Goal: Transaction & Acquisition: Purchase product/service

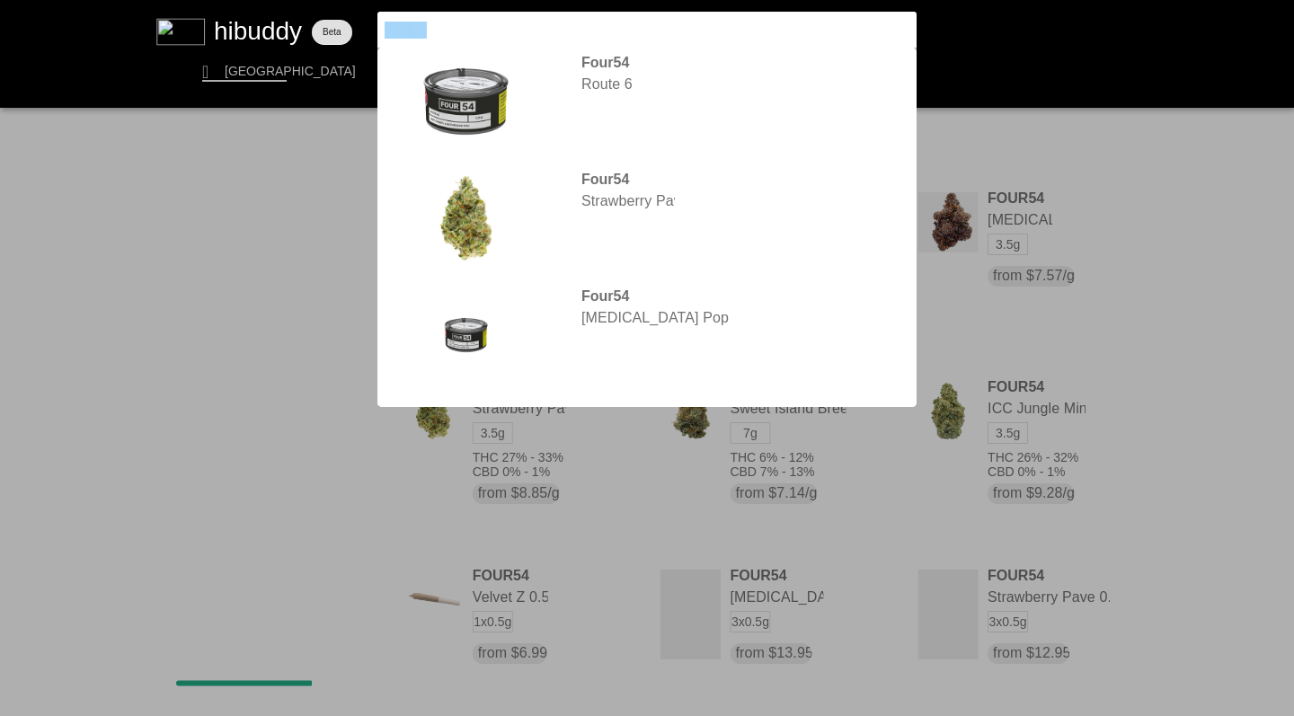
click at [361, 24] on flt-glass-pane at bounding box center [647, 358] width 1294 height 716
type input "simply bare"
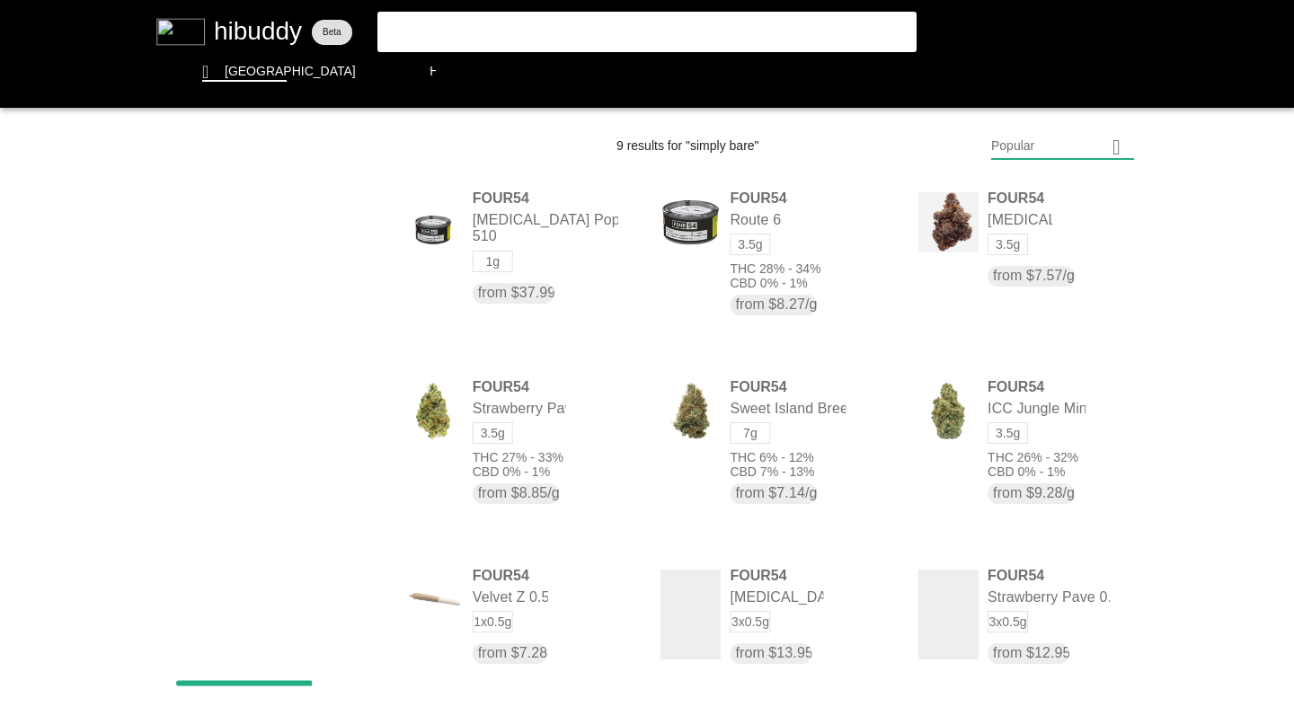
click at [491, 38] on flt-glass-pane at bounding box center [647, 358] width 1294 height 716
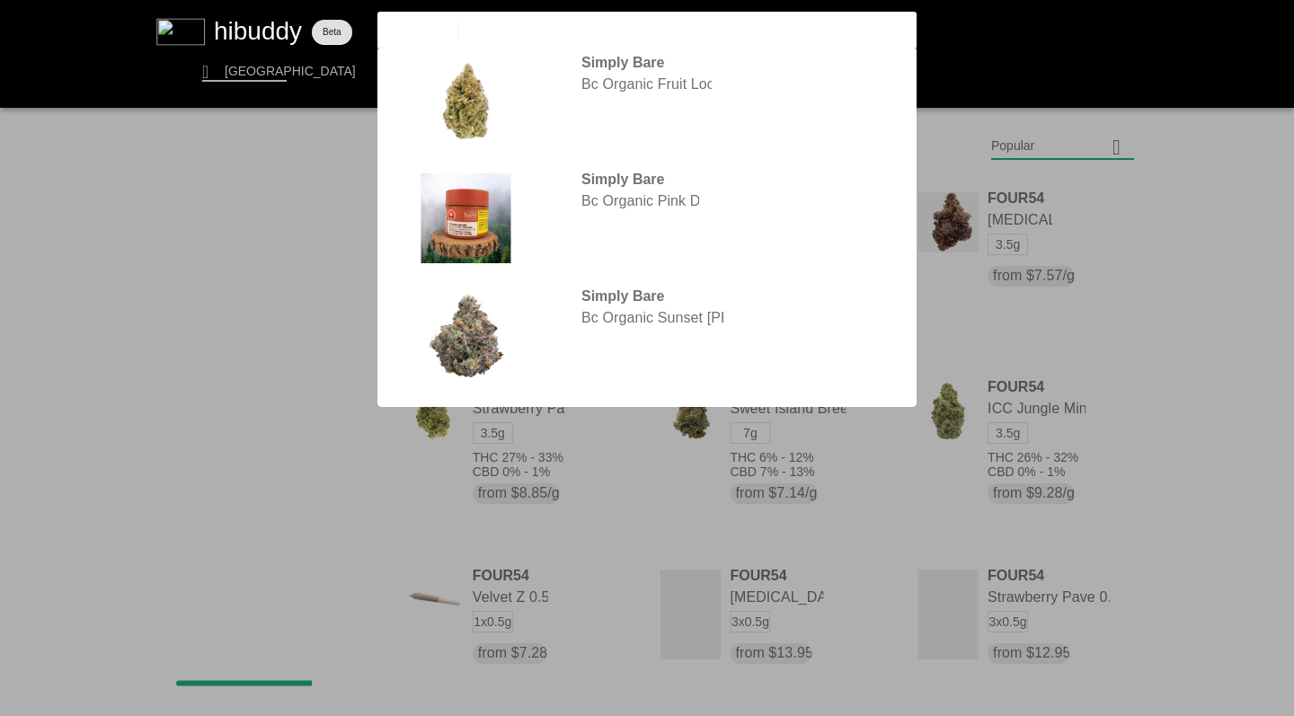
click at [973, 140] on flt-glass-pane at bounding box center [647, 358] width 1294 height 716
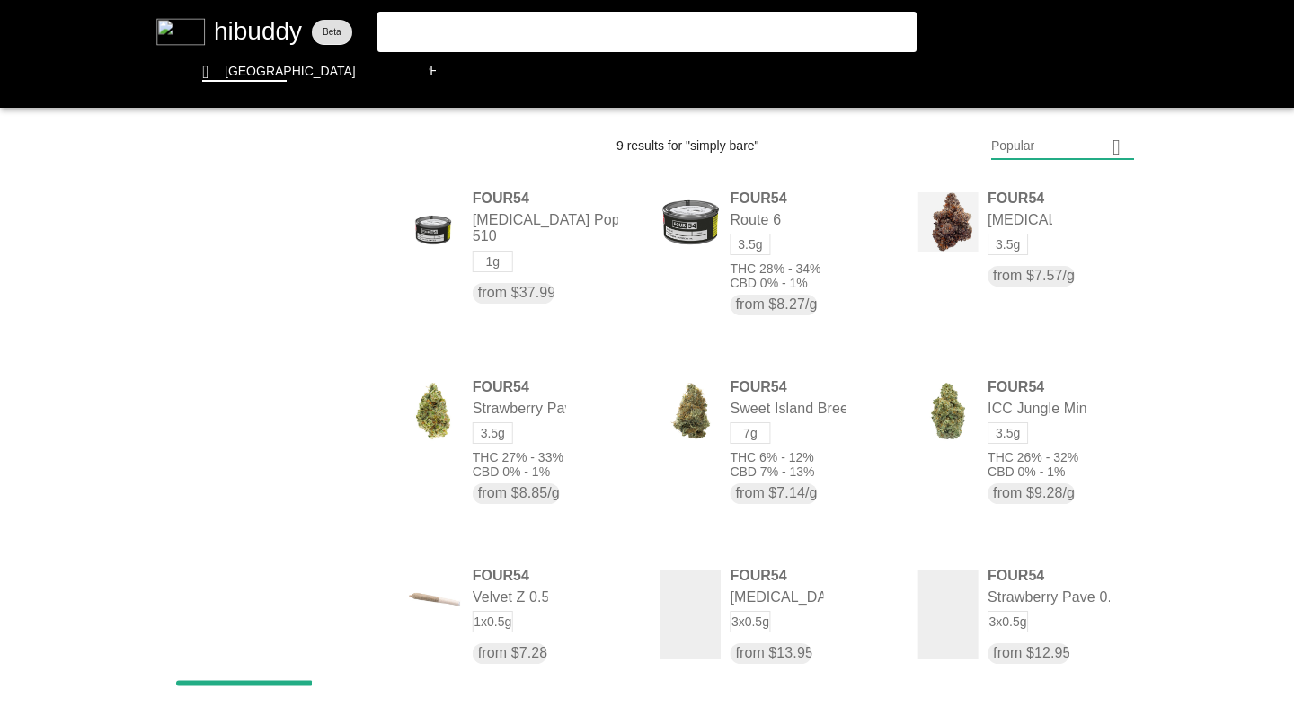
click at [481, 32] on flt-glass-pane at bounding box center [647, 358] width 1294 height 716
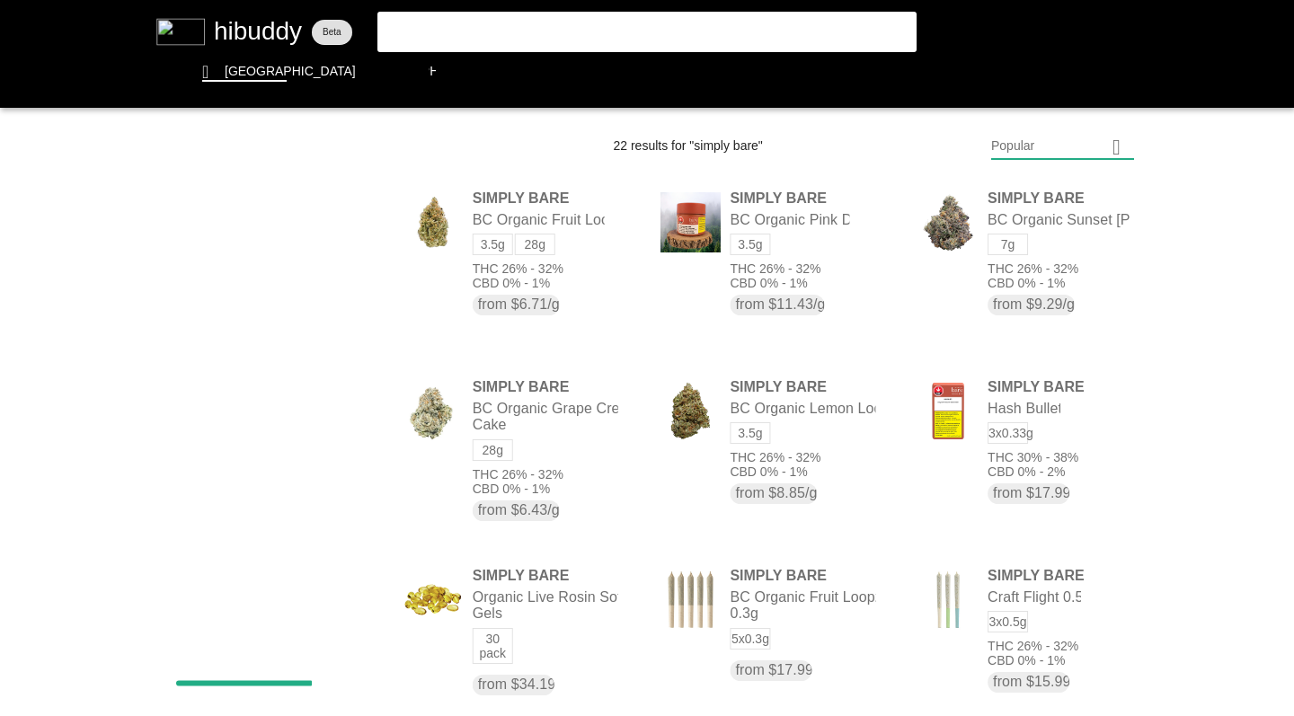
click at [1017, 146] on flt-glass-pane at bounding box center [647, 358] width 1294 height 716
click at [1025, 277] on flt-glass-pane at bounding box center [647, 358] width 1294 height 716
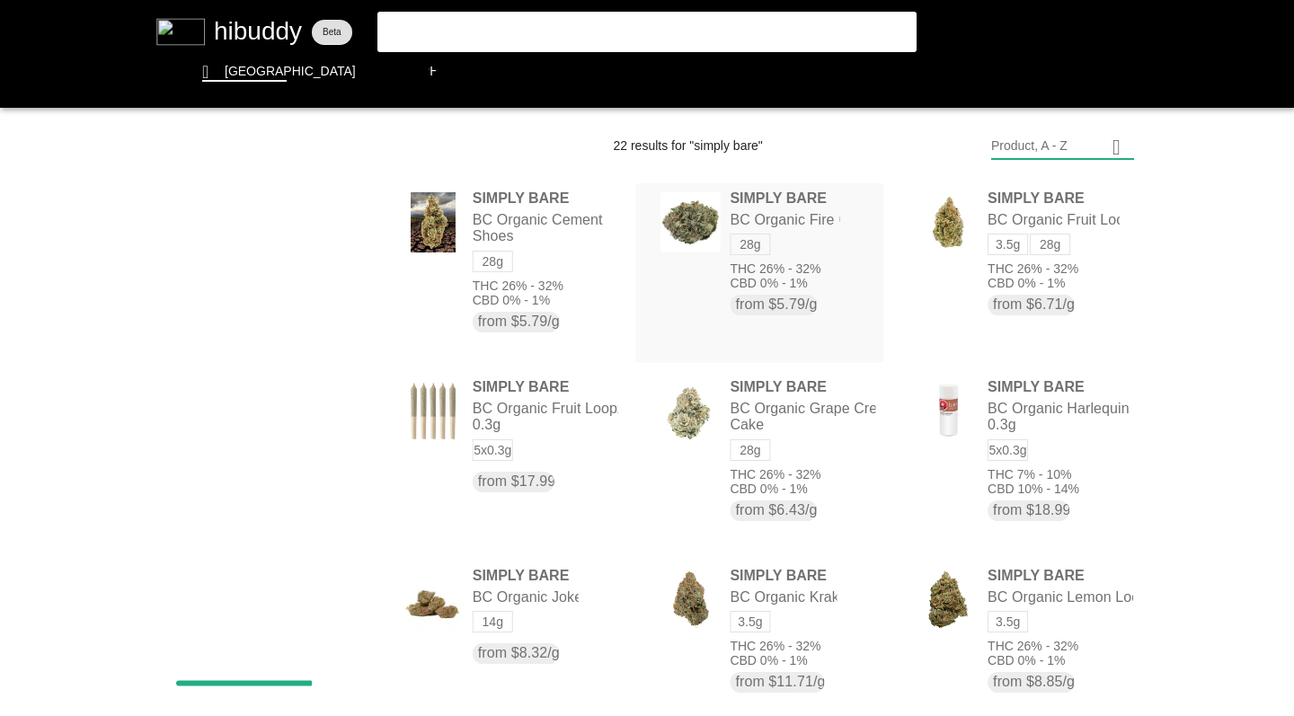
click at [988, 281] on flt-glass-pane at bounding box center [647, 358] width 1294 height 716
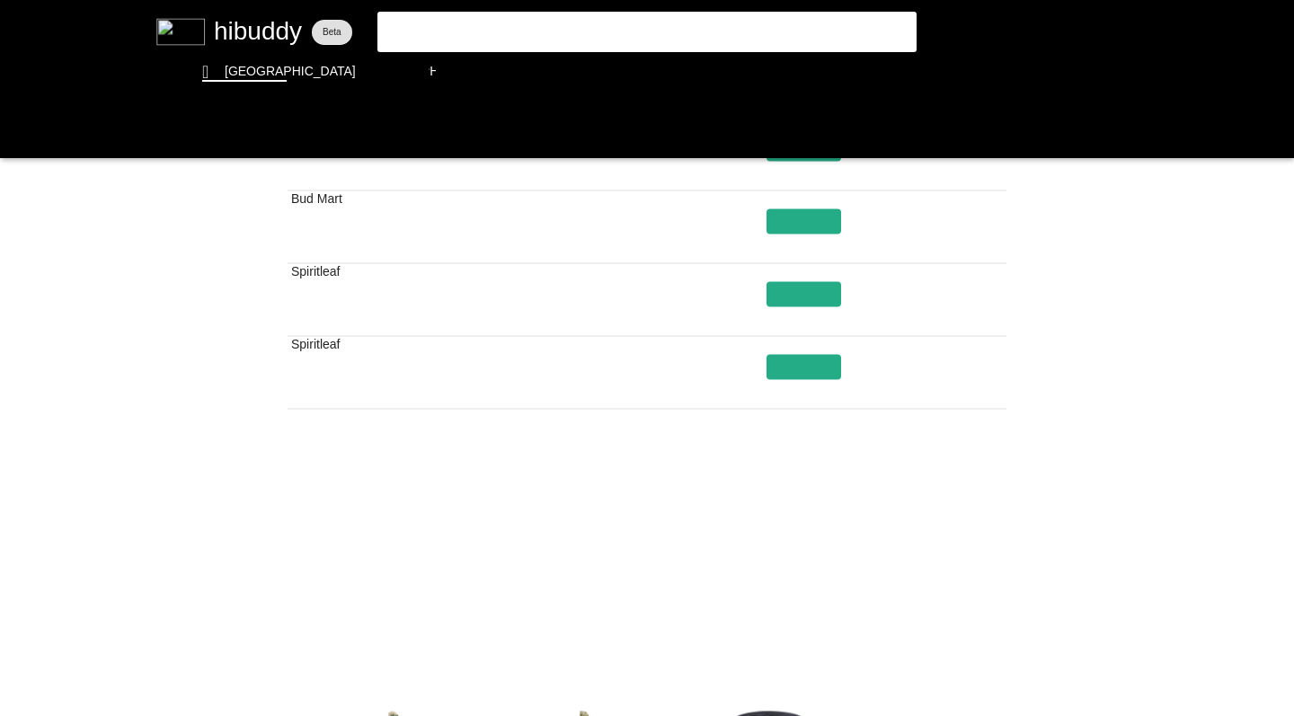
click at [787, 609] on flt-glass-pane at bounding box center [647, 358] width 1294 height 716
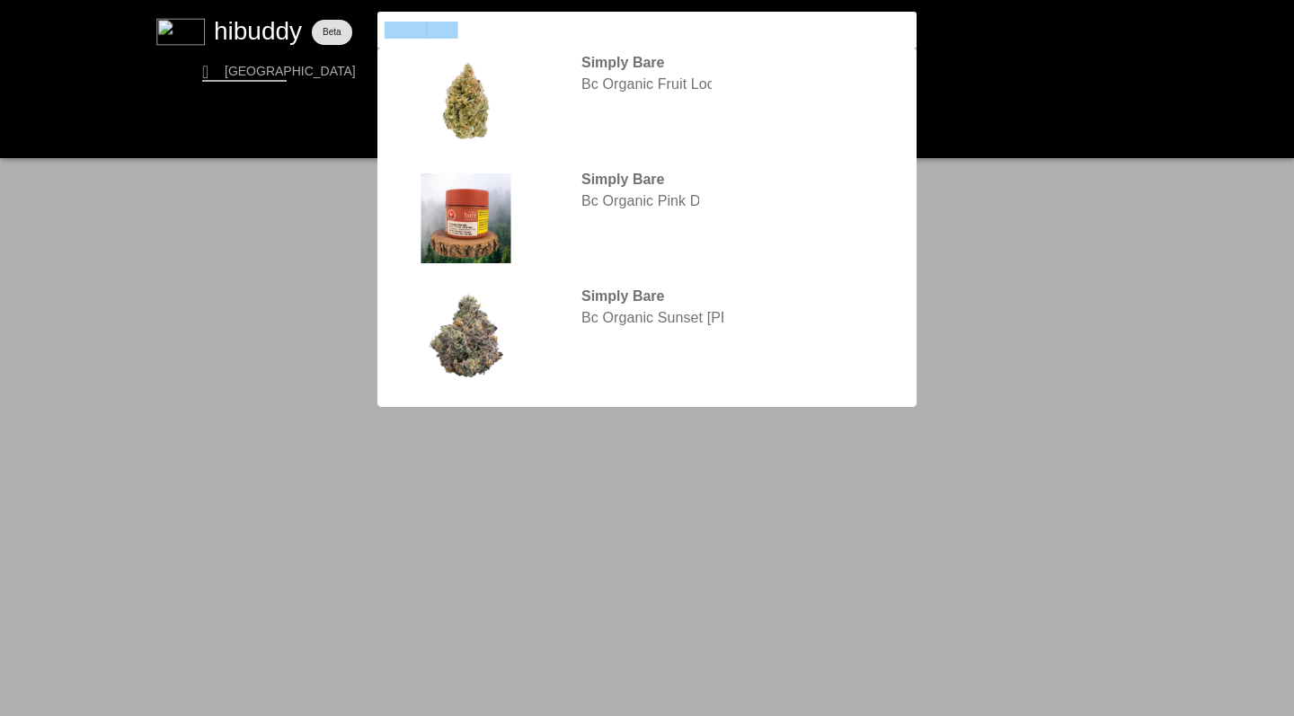
drag, startPoint x: 0, startPoint y: 0, endPoint x: 367, endPoint y: 13, distance: 366.9
click at [367, 13] on flt-glass-pane at bounding box center [647, 358] width 1294 height 716
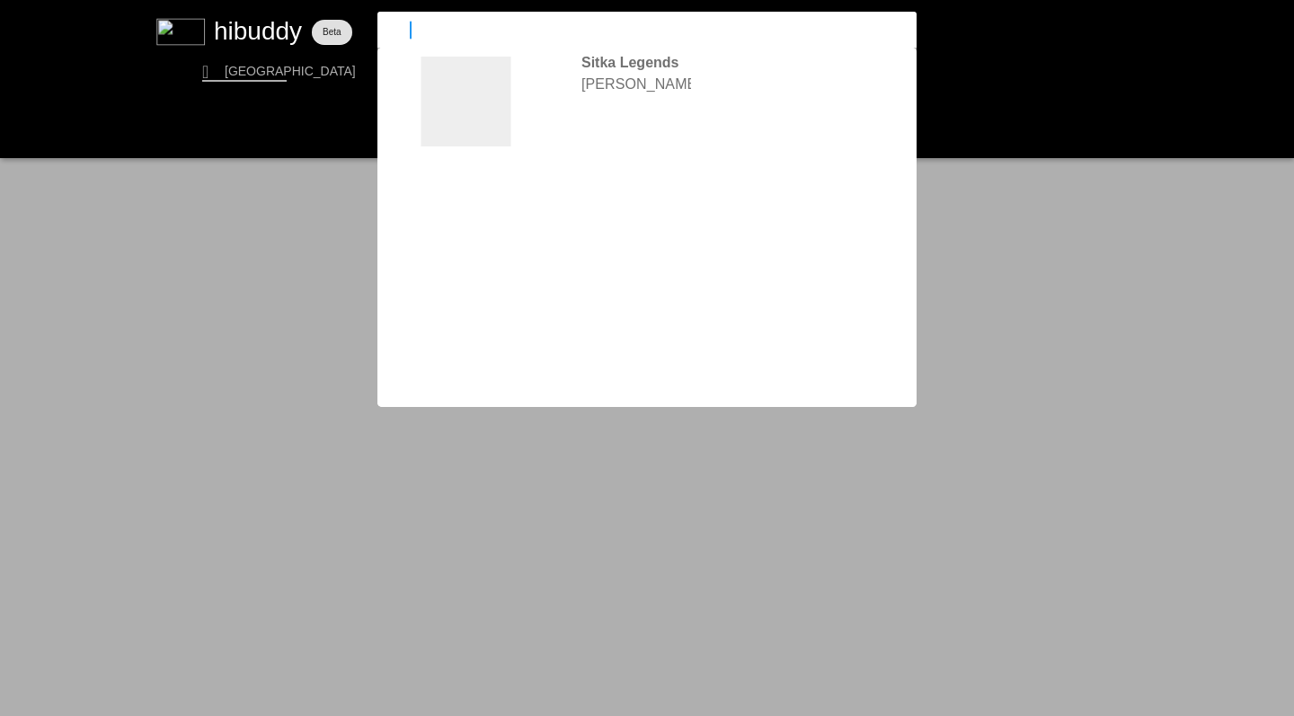
type input "[PERSON_NAME]"
click at [455, 222] on flt-glass-pane at bounding box center [647, 358] width 1294 height 716
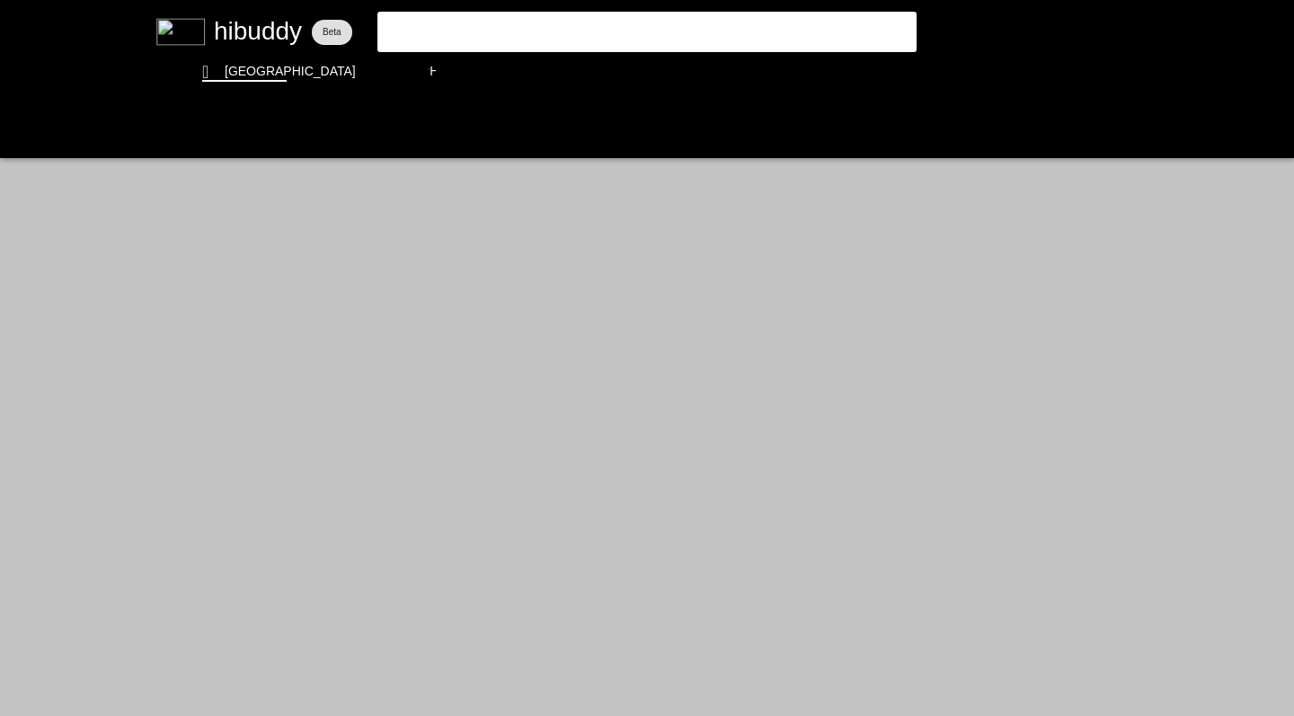
click at [439, 30] on flt-glass-pane at bounding box center [647, 358] width 1294 height 716
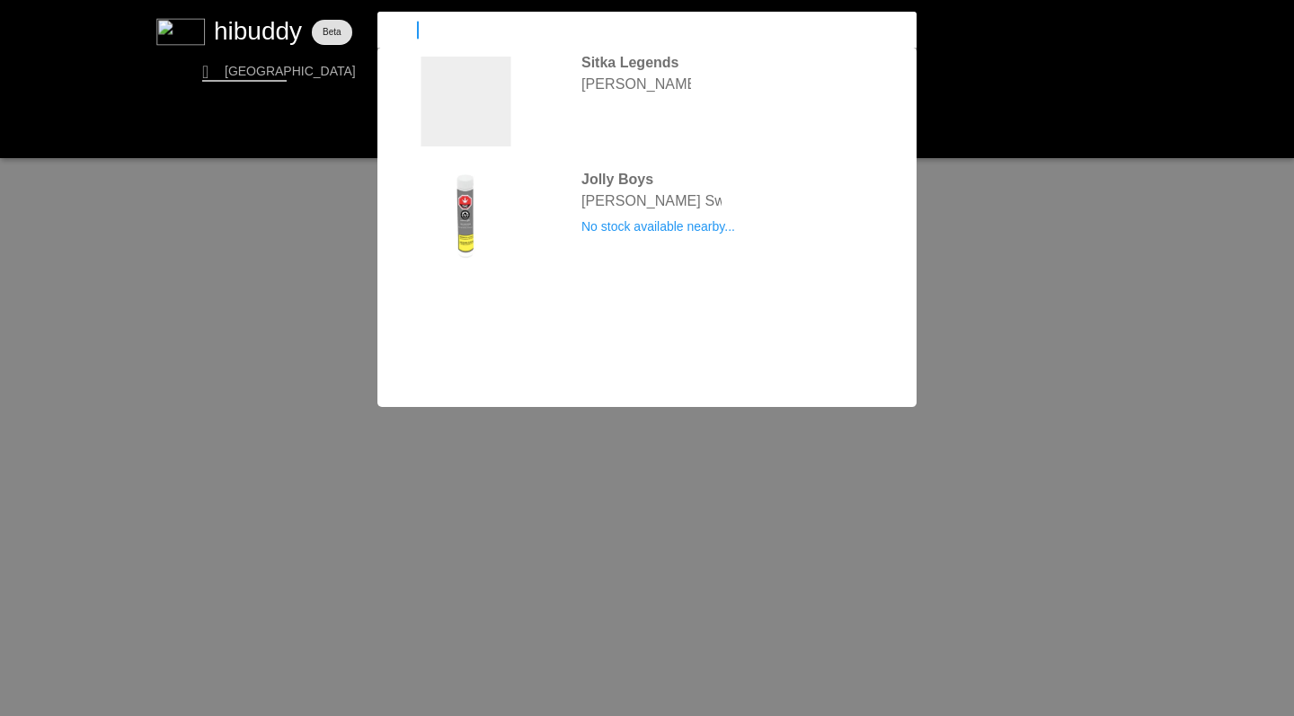
click at [510, 101] on flt-glass-pane at bounding box center [647, 358] width 1294 height 716
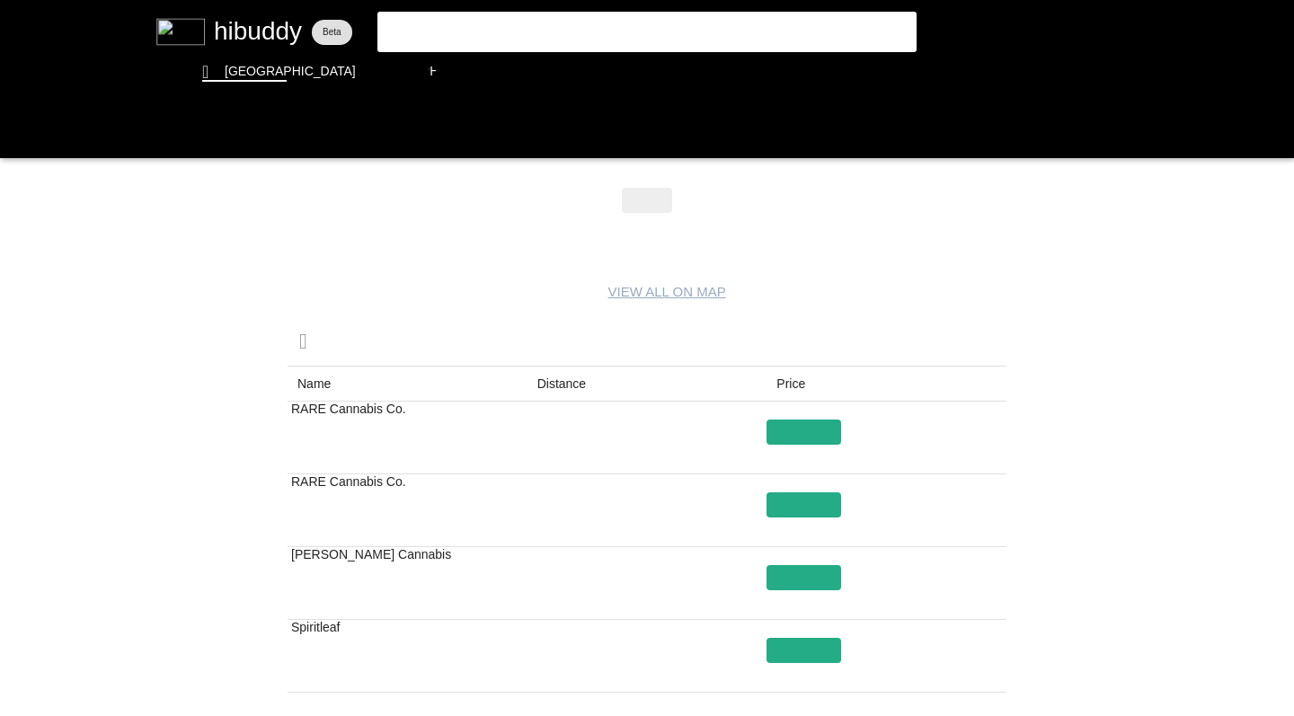
click at [783, 531] on flt-glass-pane at bounding box center [647, 358] width 1294 height 716
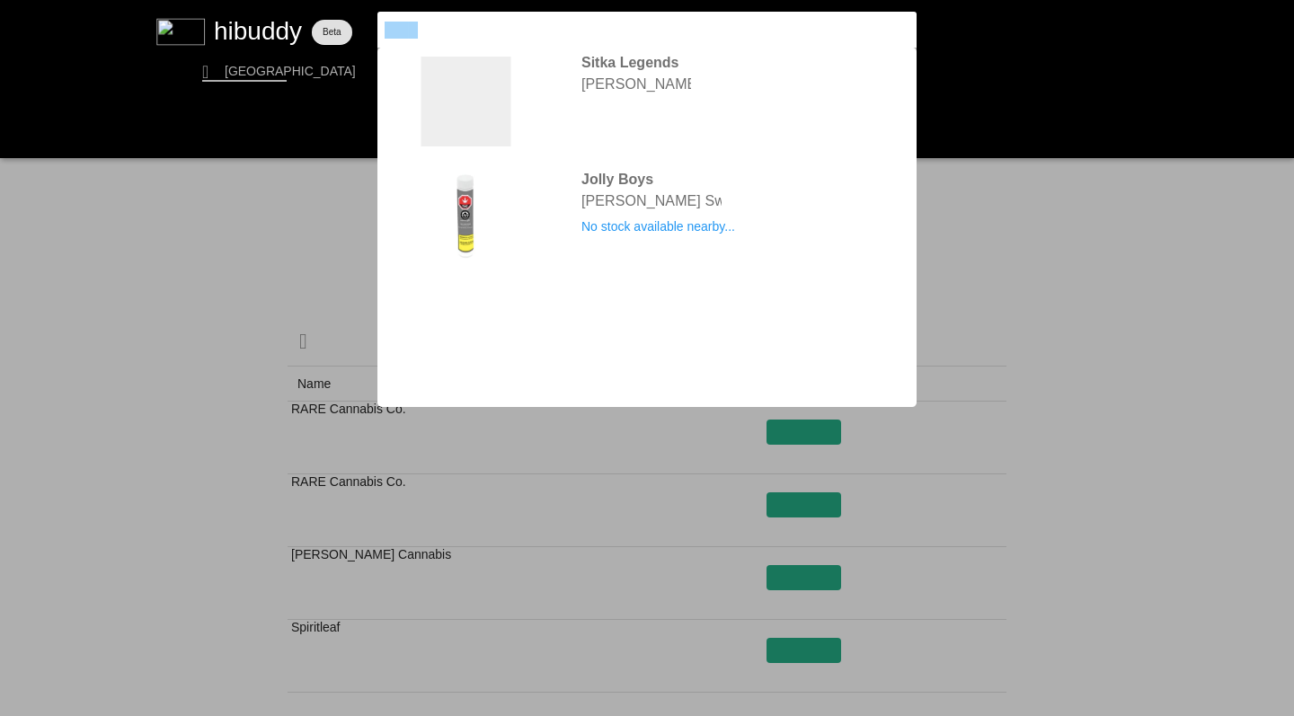
drag, startPoint x: 367, startPoint y: 13, endPoint x: 287, endPoint y: -5, distance: 82.0
click at [287, 0] on html at bounding box center [647, 0] width 1294 height 0
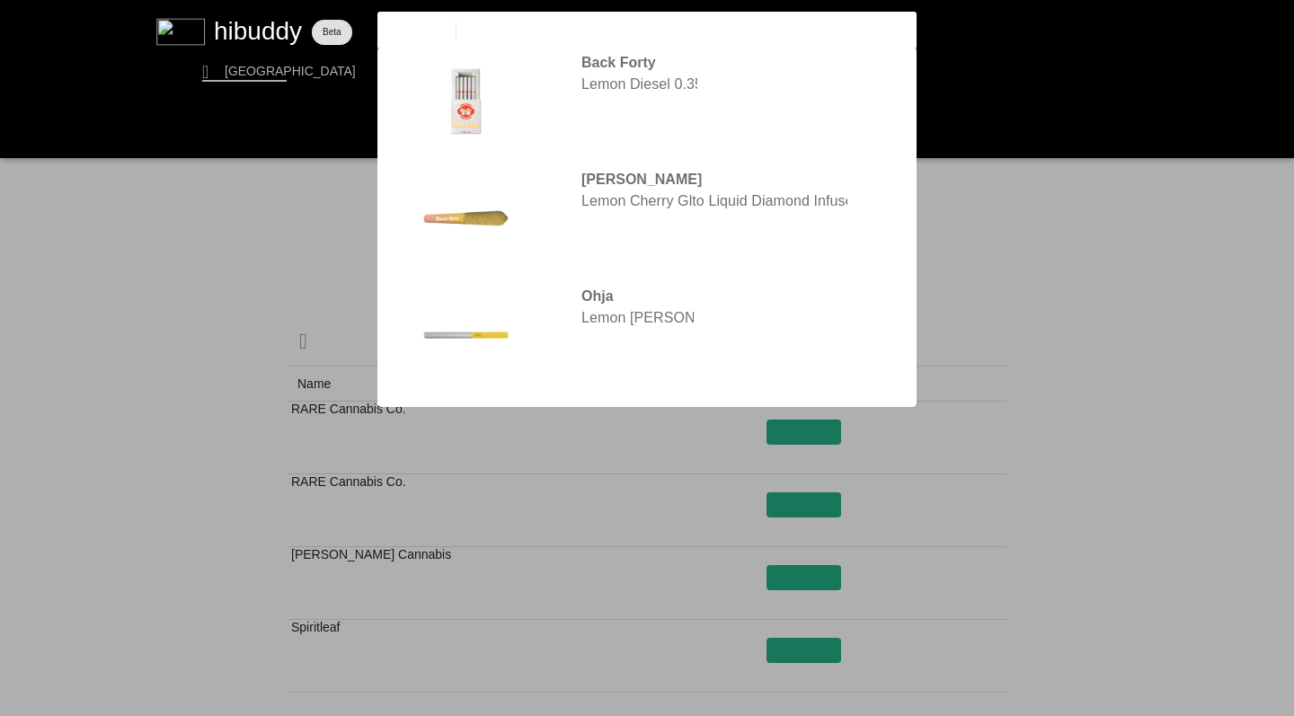
click at [491, 28] on input "lemon loopkim's" at bounding box center [632, 30] width 494 height 16
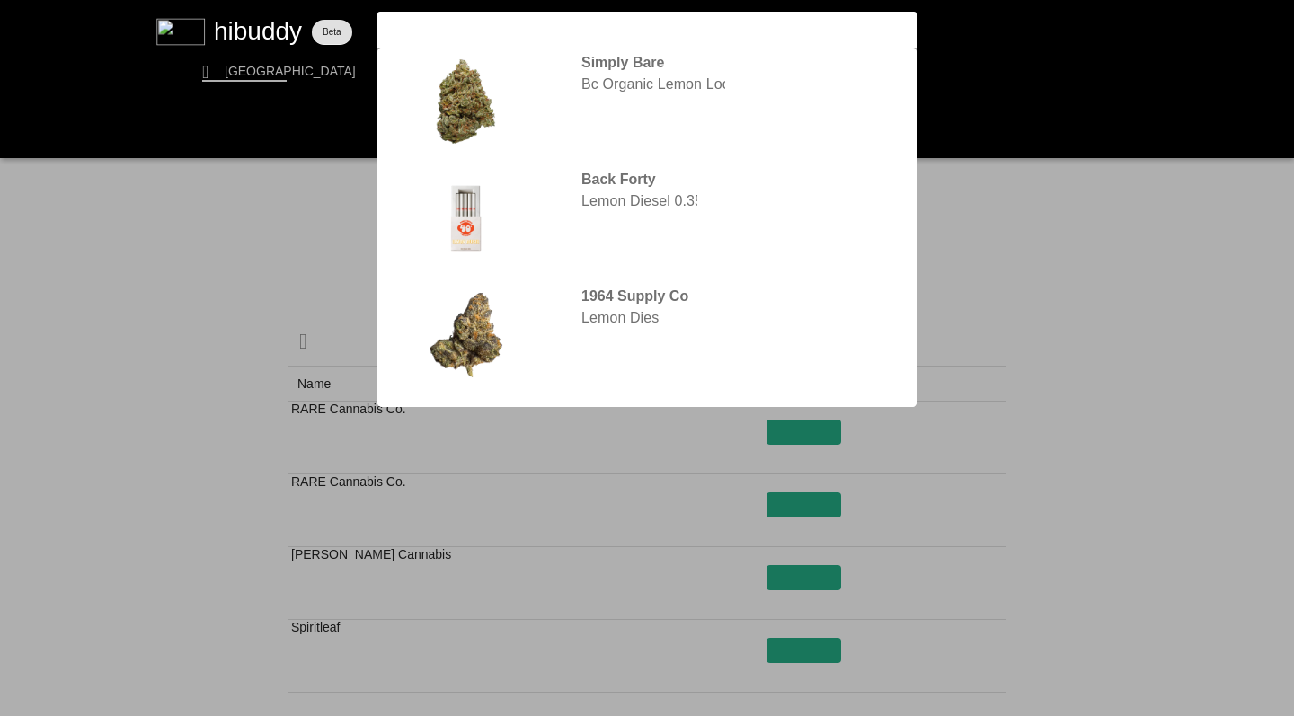
type input "lemon loopz"
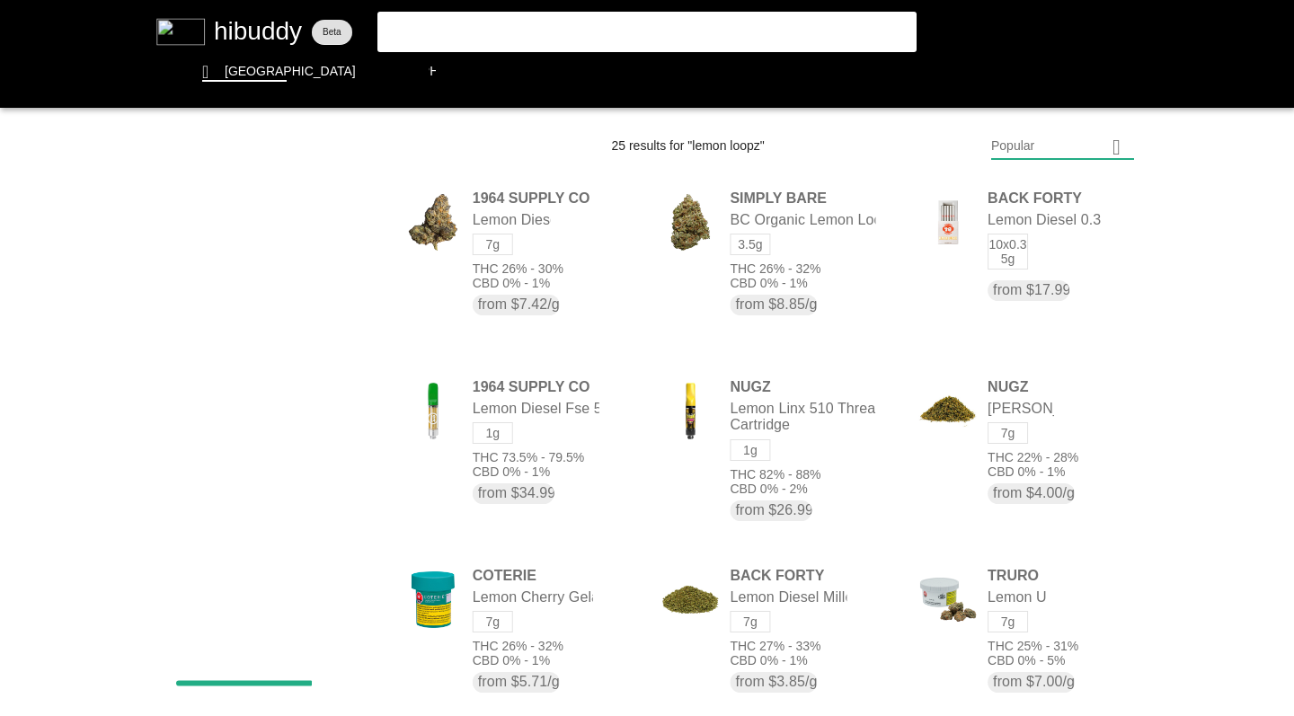
click at [1022, 150] on flt-glass-pane at bounding box center [647, 358] width 1294 height 716
click at [993, 367] on flt-glass-pane at bounding box center [647, 358] width 1294 height 716
